Goal: Find specific page/section: Find specific page/section

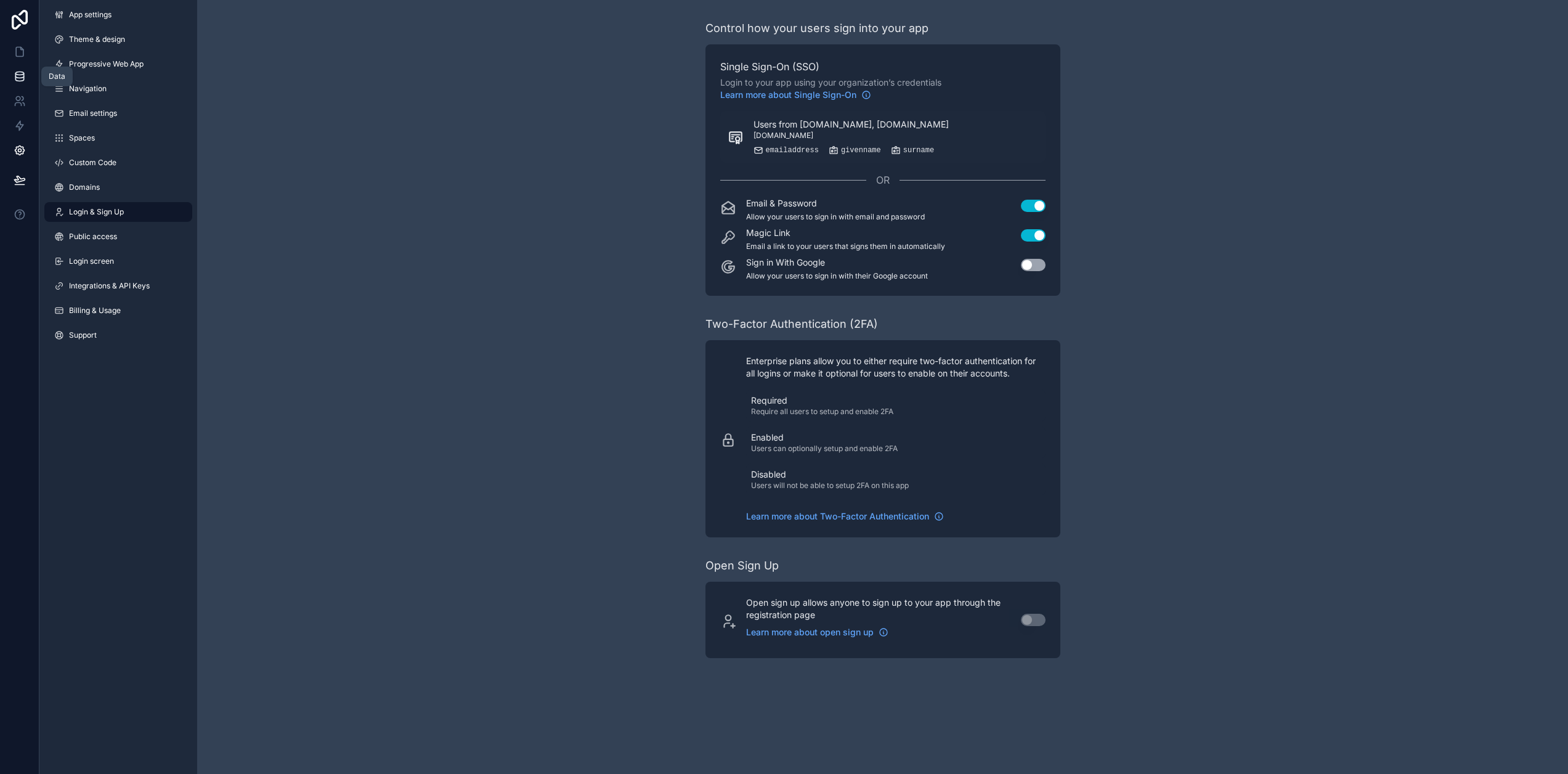
drag, startPoint x: 23, startPoint y: 79, endPoint x: 32, endPoint y: 85, distance: 10.8
click at [23, 79] on icon at bounding box center [19, 78] width 8 height 5
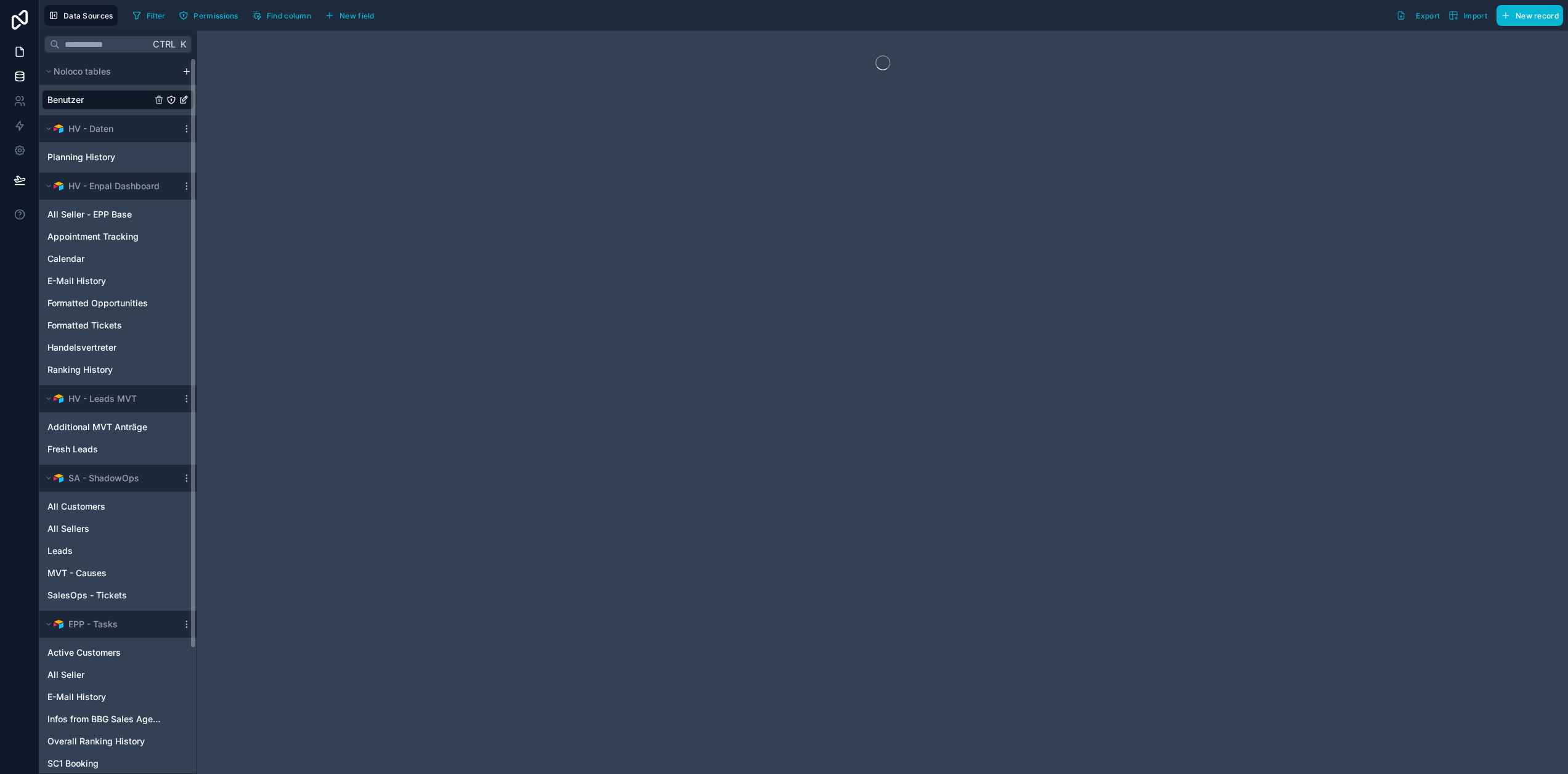
click at [20, 54] on icon at bounding box center [19, 52] width 12 height 12
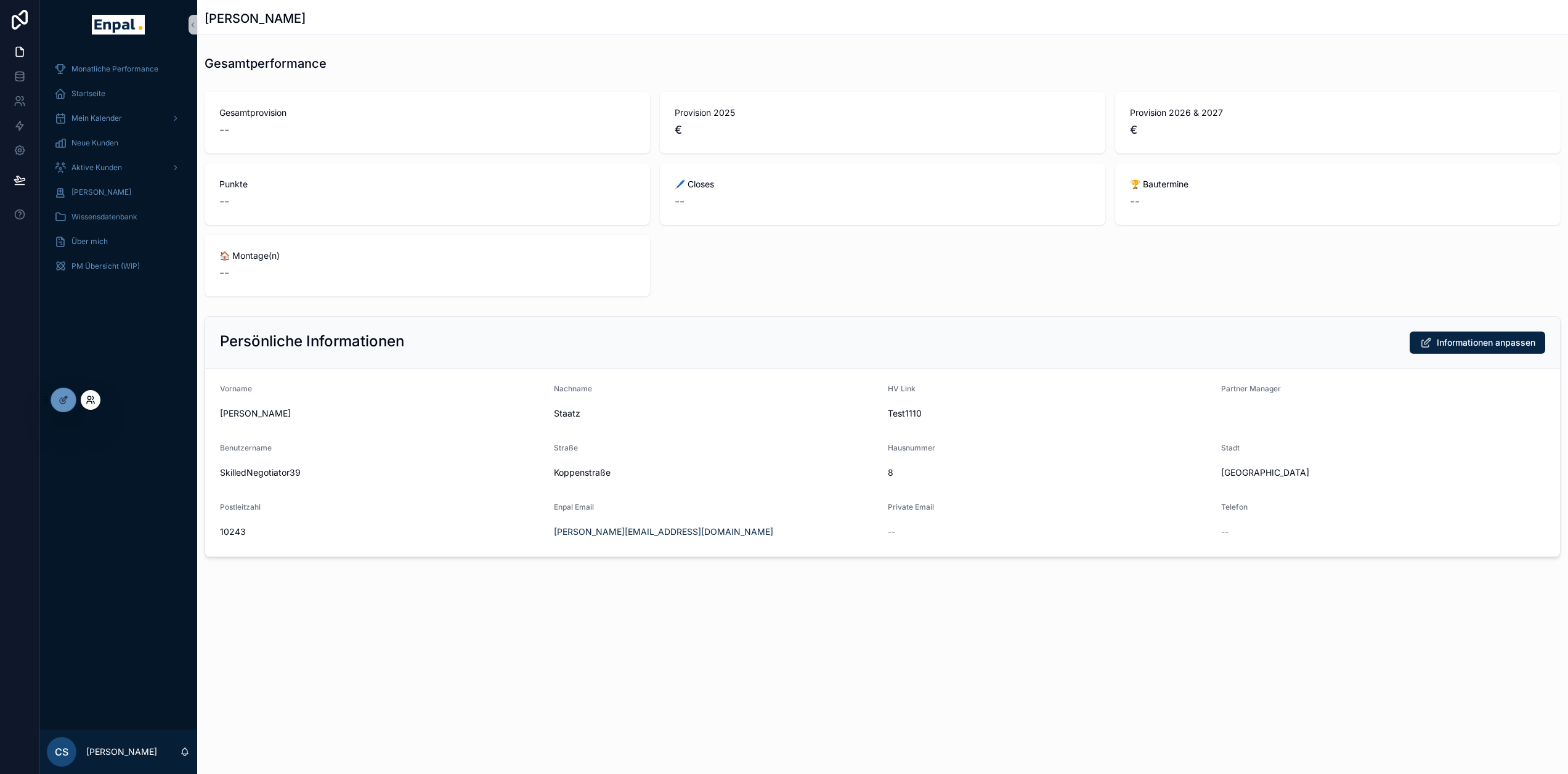
click at [94, 401] on icon at bounding box center [94, 402] width 1 height 2
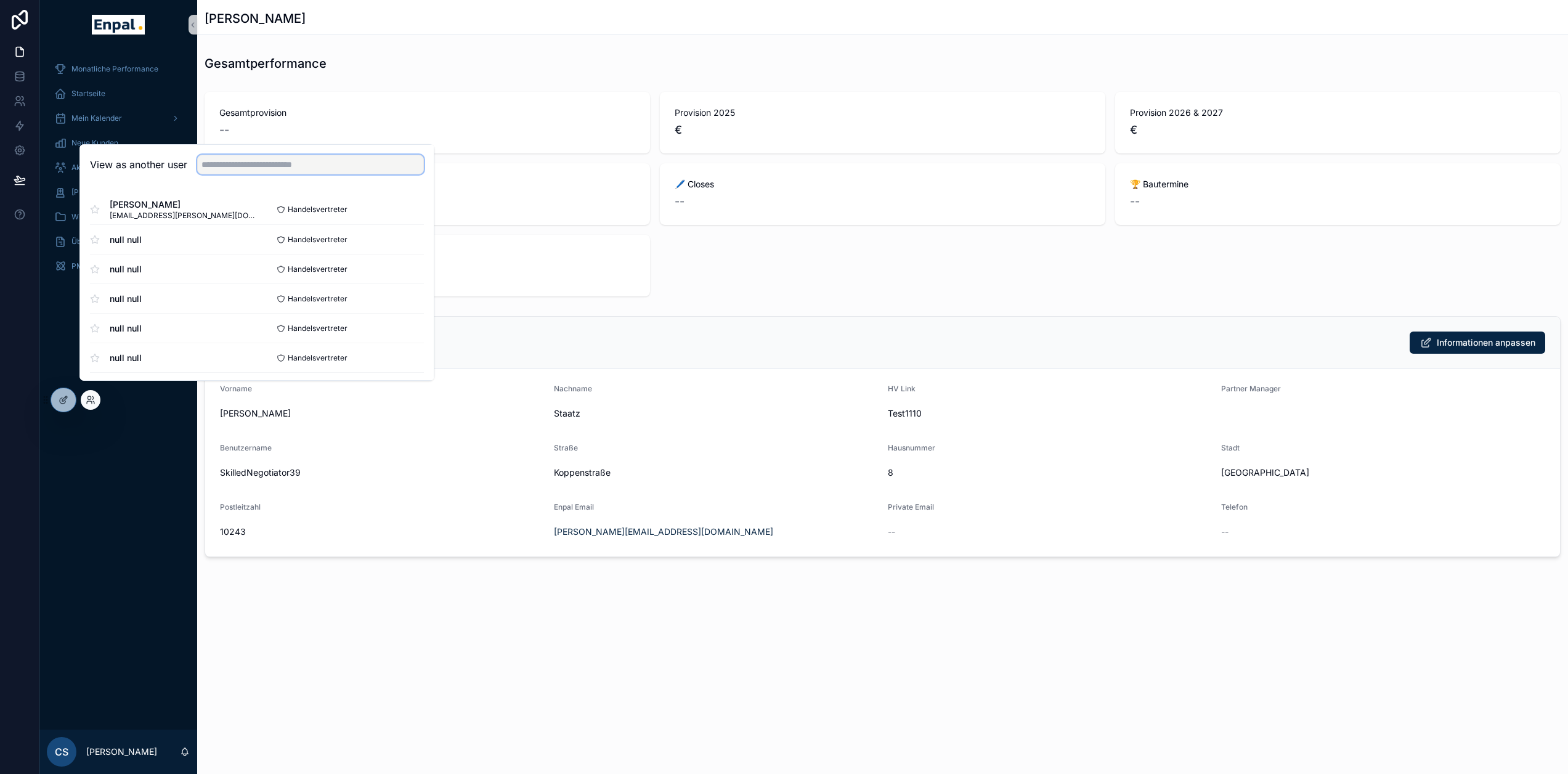
click at [294, 174] on input "text" at bounding box center [310, 165] width 227 height 20
type input "******"
click at [408, 219] on button "Select" at bounding box center [408, 209] width 32 height 18
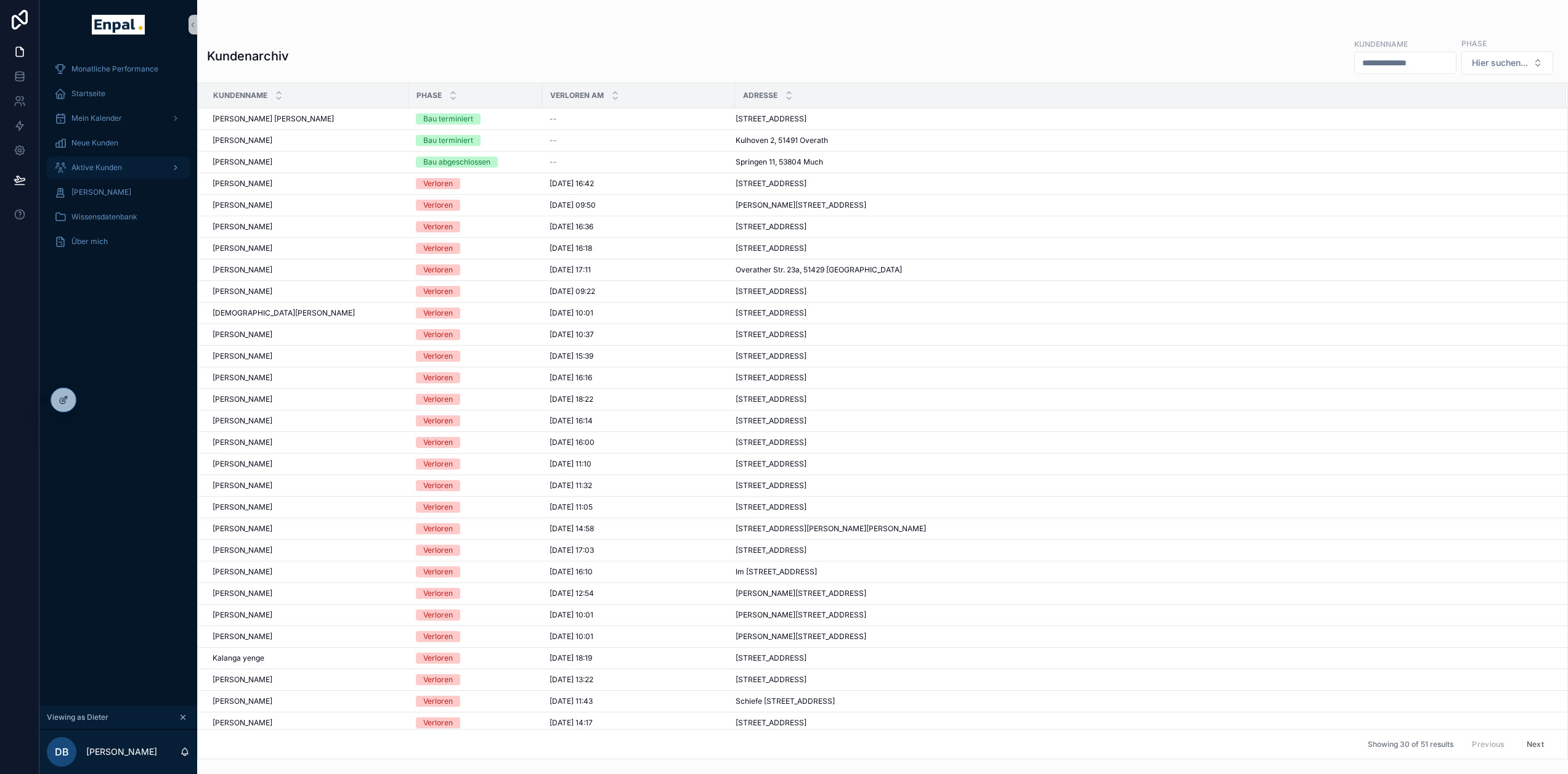
click at [113, 169] on span "Aktive Kunden" at bounding box center [97, 167] width 51 height 10
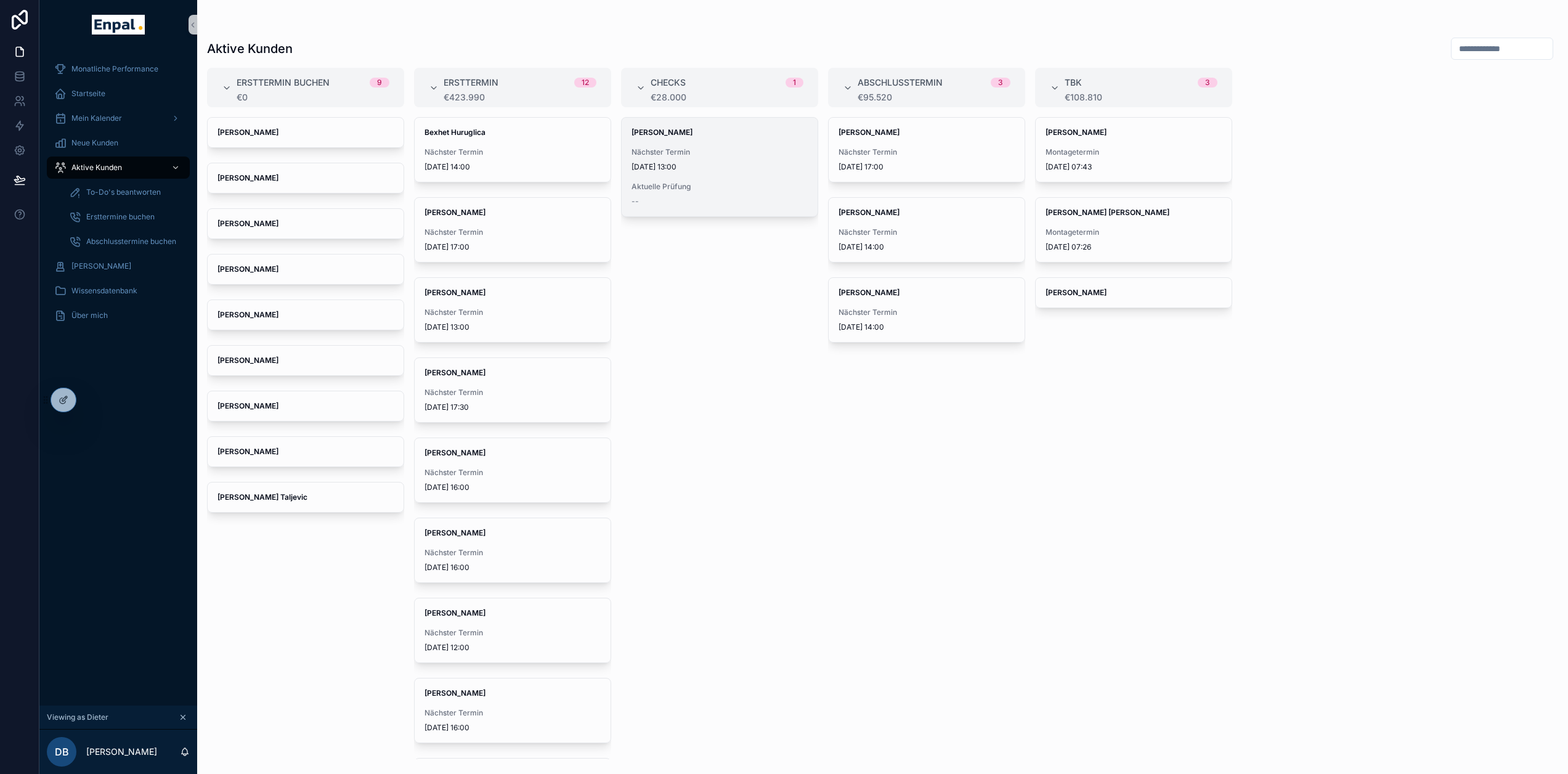
click at [694, 192] on div "Aktuelle Prüfung --" at bounding box center [719, 194] width 176 height 25
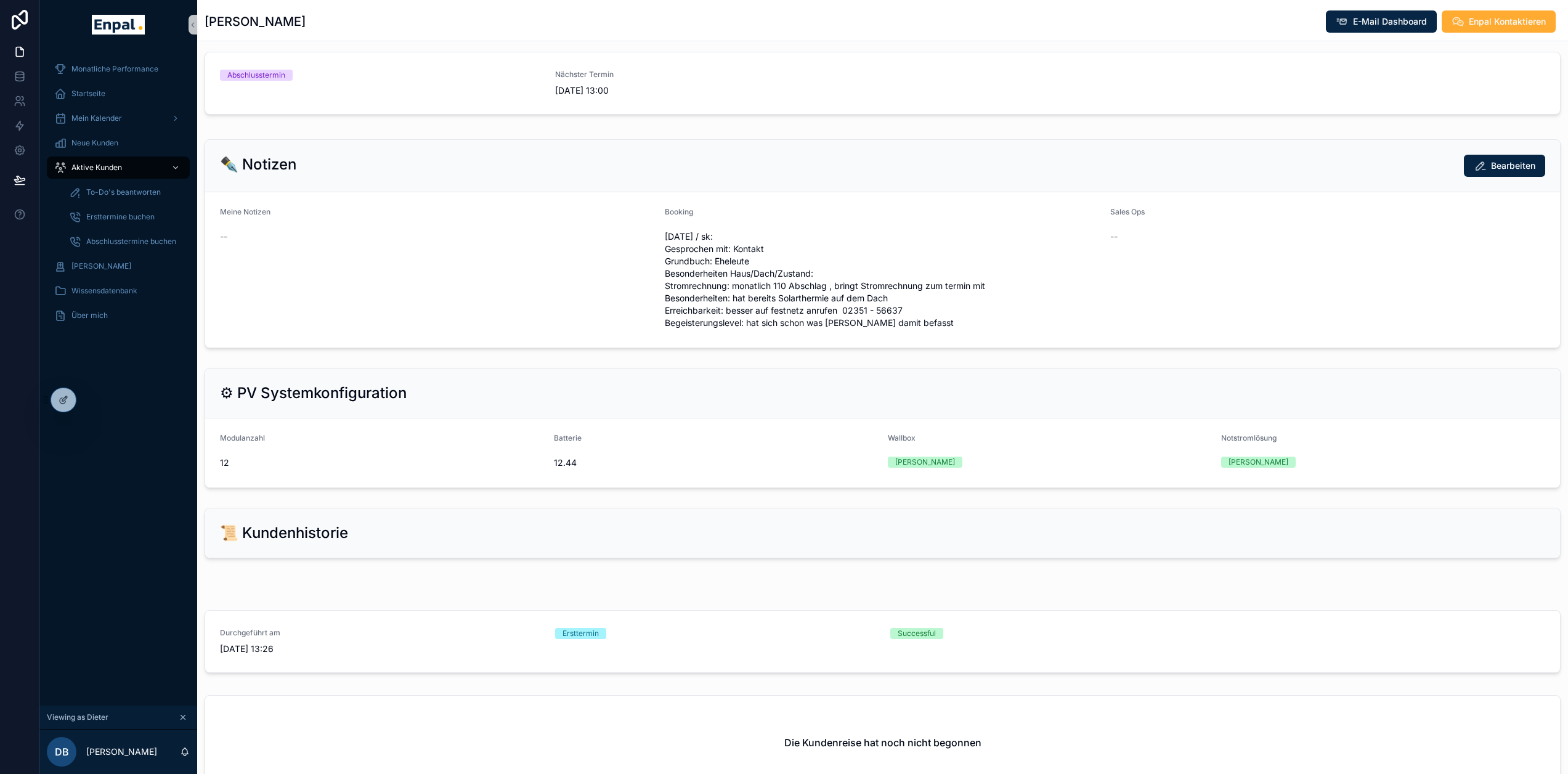
scroll to position [943, 0]
